Goal: Information Seeking & Learning: Learn about a topic

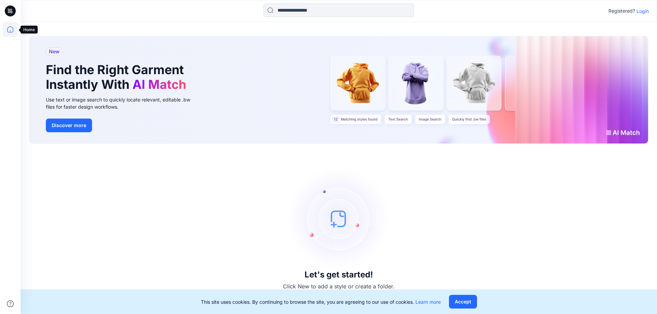
click at [7, 23] on icon at bounding box center [10, 29] width 15 height 15
click at [8, 29] on icon at bounding box center [10, 29] width 6 height 6
click at [10, 33] on icon at bounding box center [10, 29] width 6 height 6
click at [466, 306] on button "Accept" at bounding box center [463, 302] width 28 height 14
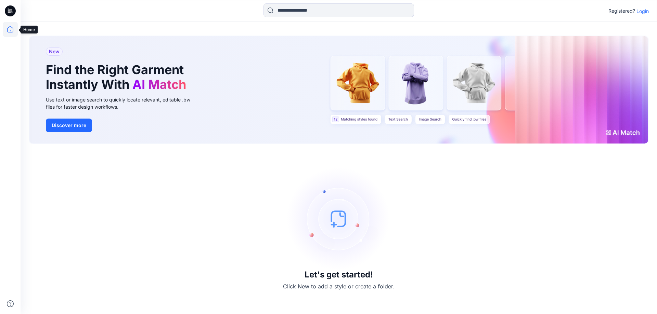
click at [14, 27] on icon at bounding box center [10, 29] width 15 height 15
click at [11, 28] on icon at bounding box center [10, 29] width 15 height 15
click at [652, 12] on div "Registered? Login" at bounding box center [339, 10] width 636 height 15
click at [648, 12] on p "Login" at bounding box center [643, 11] width 12 height 7
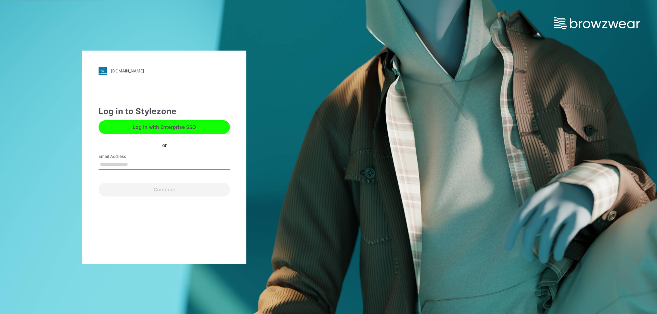
click at [130, 157] on label "Email Address" at bounding box center [123, 157] width 48 height 6
click at [130, 160] on input "Email Address" at bounding box center [164, 165] width 131 height 10
click at [129, 168] on input "Email Address" at bounding box center [164, 165] width 131 height 10
type input "**********"
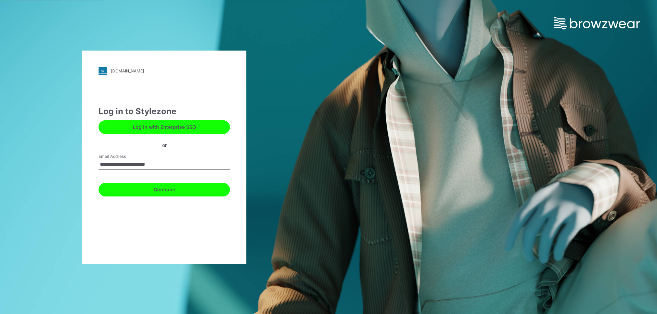
click at [139, 187] on button "Continue" at bounding box center [164, 190] width 131 height 14
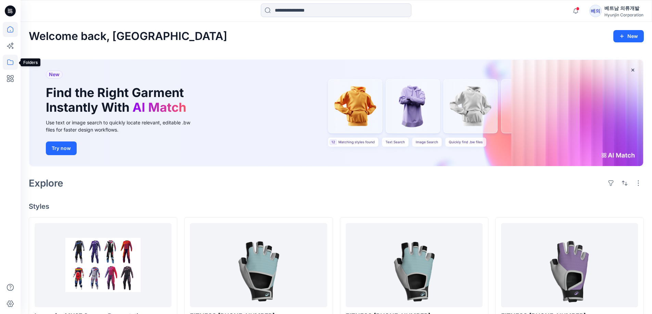
click at [14, 63] on icon at bounding box center [10, 62] width 15 height 15
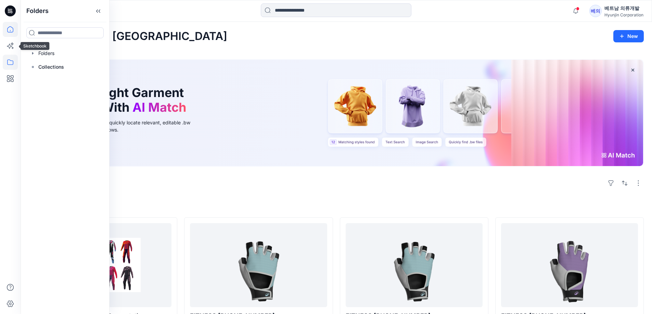
click at [12, 33] on icon at bounding box center [10, 29] width 15 height 15
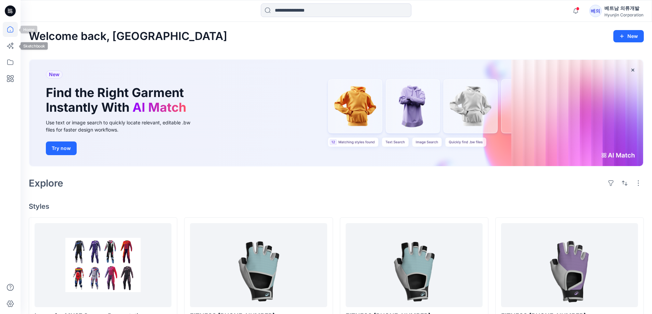
click at [12, 34] on icon at bounding box center [10, 29] width 15 height 15
click at [10, 70] on div at bounding box center [10, 168] width 15 height 293
click at [10, 63] on icon at bounding box center [10, 62] width 15 height 15
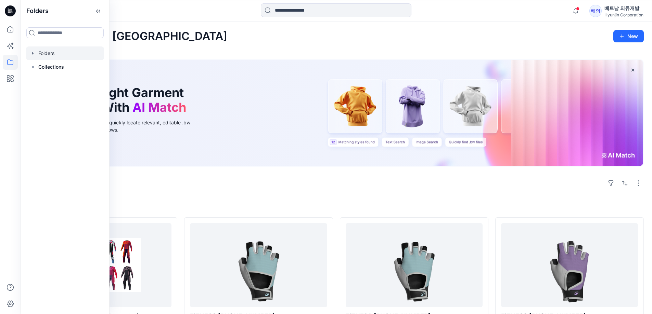
click at [33, 55] on icon "button" at bounding box center [32, 53] width 5 height 5
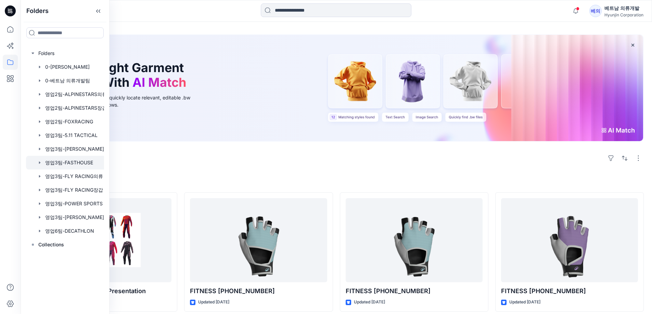
scroll to position [68, 0]
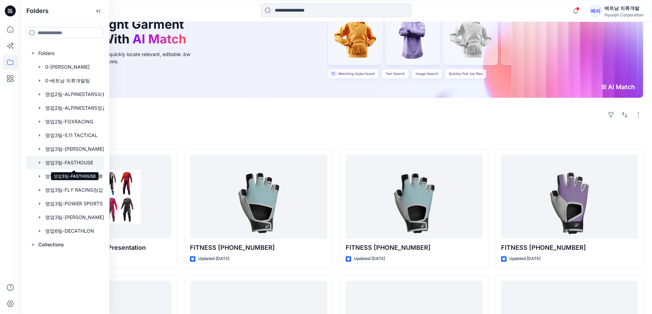
click at [84, 164] on div at bounding box center [74, 163] width 96 height 14
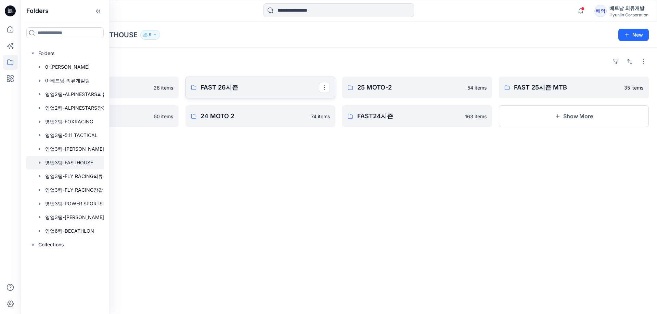
click at [270, 88] on p "FAST 26시즌" at bounding box center [260, 88] width 118 height 10
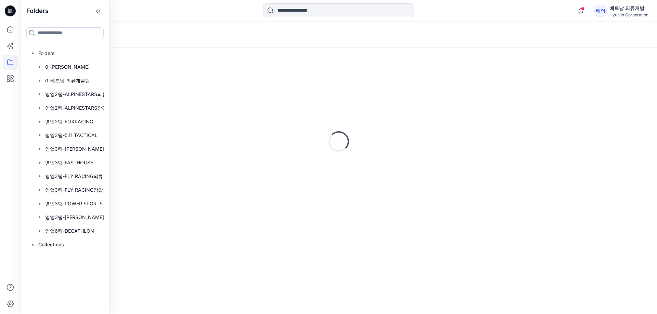
click at [270, 88] on div "Loading..." at bounding box center [339, 141] width 620 height 171
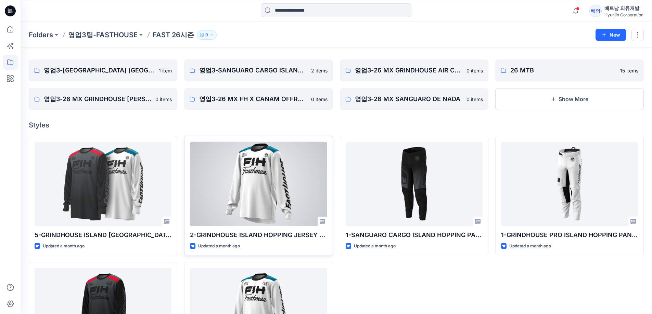
scroll to position [34, 0]
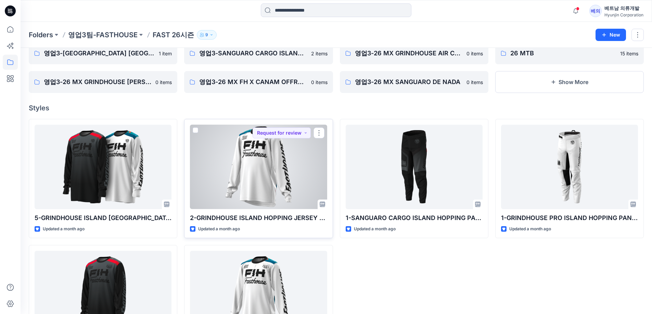
click at [271, 159] on div at bounding box center [258, 167] width 137 height 85
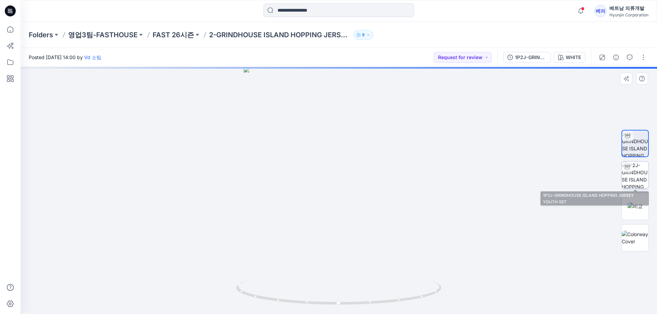
click at [642, 175] on img at bounding box center [635, 175] width 27 height 27
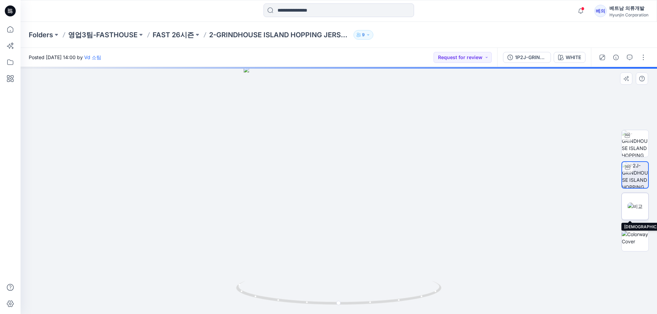
click at [635, 203] on img at bounding box center [635, 206] width 15 height 7
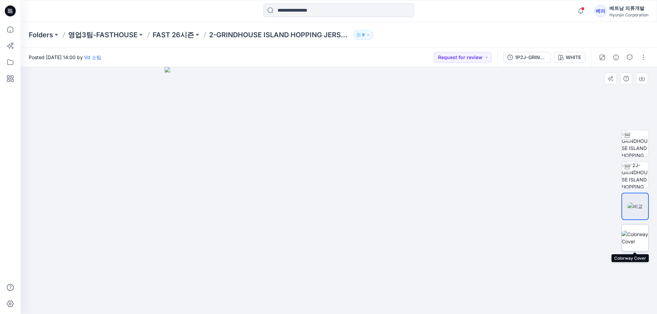
click at [635, 238] on img at bounding box center [635, 238] width 27 height 14
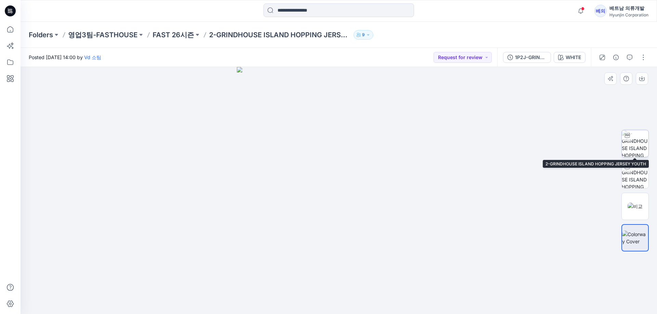
click at [628, 153] on img at bounding box center [635, 143] width 27 height 27
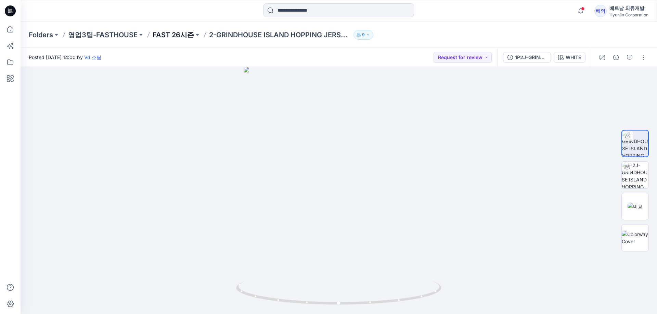
click at [175, 35] on p "FAST 26시즌" at bounding box center [173, 35] width 41 height 10
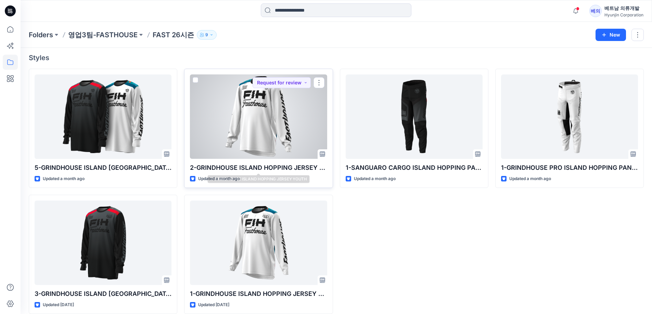
scroll to position [93, 0]
